Goal: Information Seeking & Learning: Learn about a topic

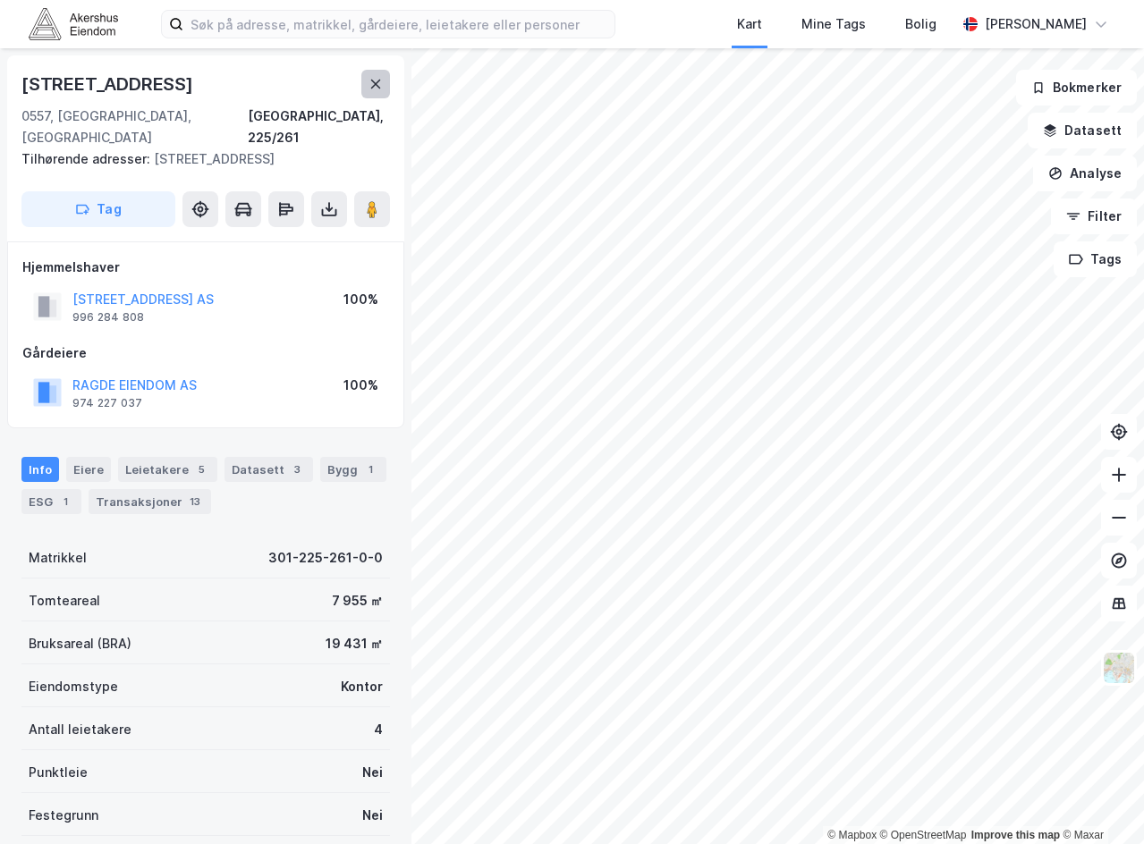
click at [365, 94] on button at bounding box center [375, 84] width 29 height 29
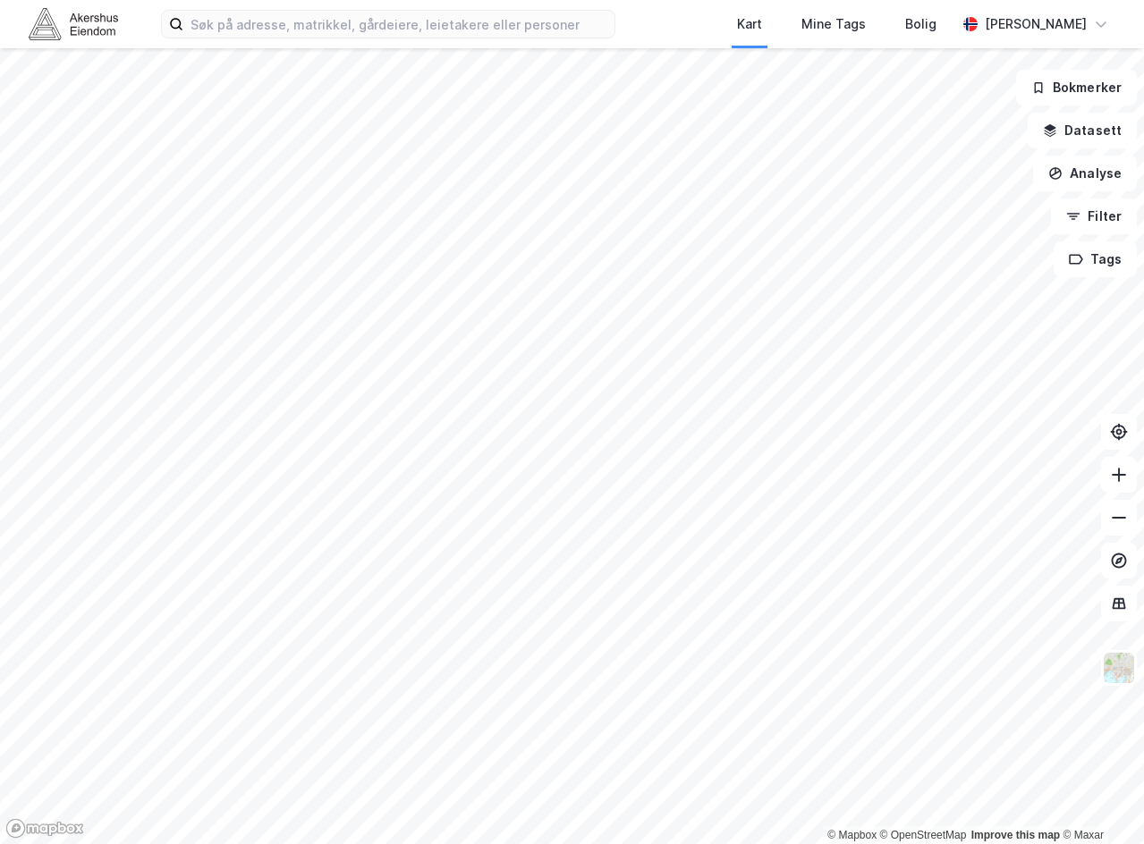
click at [337, 38] on div "Kart Mine Tags Bolig [PERSON_NAME]" at bounding box center [572, 24] width 1144 height 48
click at [339, 30] on input at bounding box center [398, 24] width 431 height 27
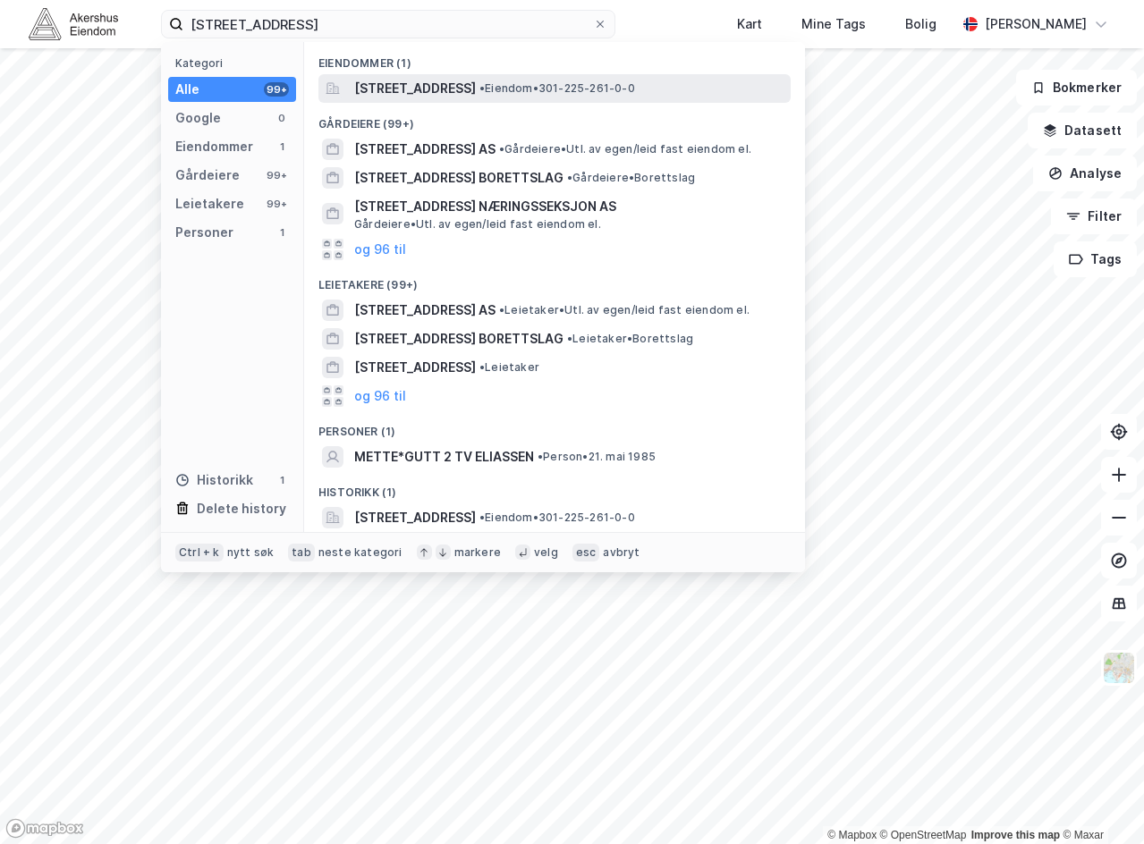
click at [404, 94] on span "[STREET_ADDRESS]" at bounding box center [415, 88] width 122 height 21
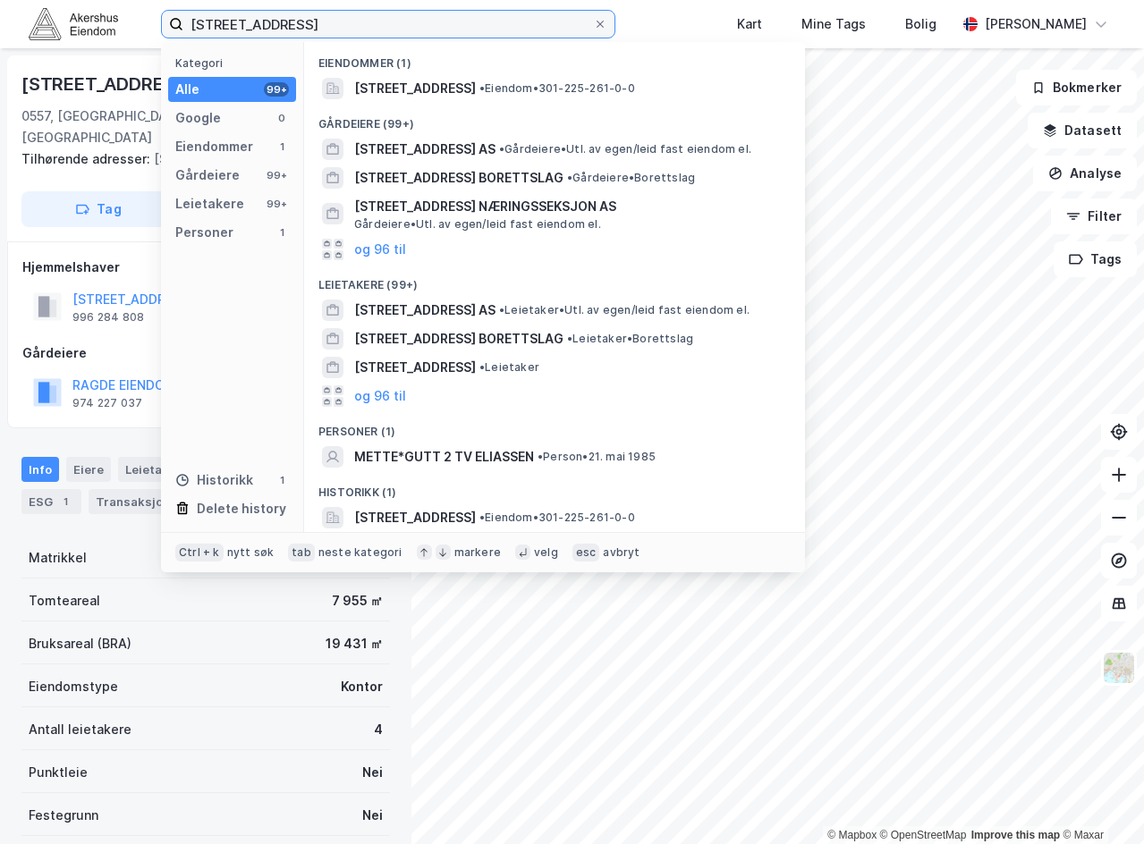
drag, startPoint x: 317, startPoint y: 25, endPoint x: 224, endPoint y: 30, distance: 94.0
click at [63, 15] on div "[STREET_ADDRESS] Kategori Alle 99+ Google 0 Eiendommer 1 Gårdeiere 99+ Leietake…" at bounding box center [572, 24] width 1144 height 48
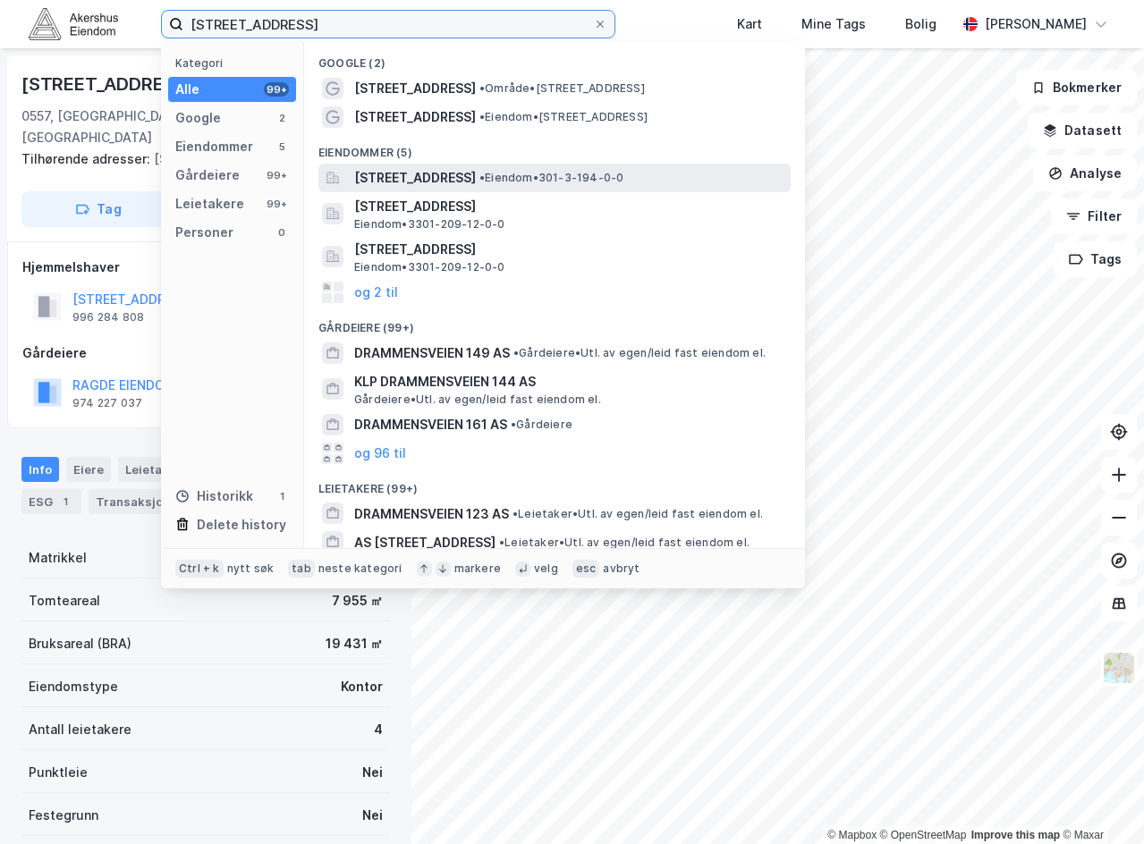
type input "[STREET_ADDRESS]"
click at [440, 187] on span "[STREET_ADDRESS]" at bounding box center [415, 177] width 122 height 21
